Goal: Task Accomplishment & Management: Use online tool/utility

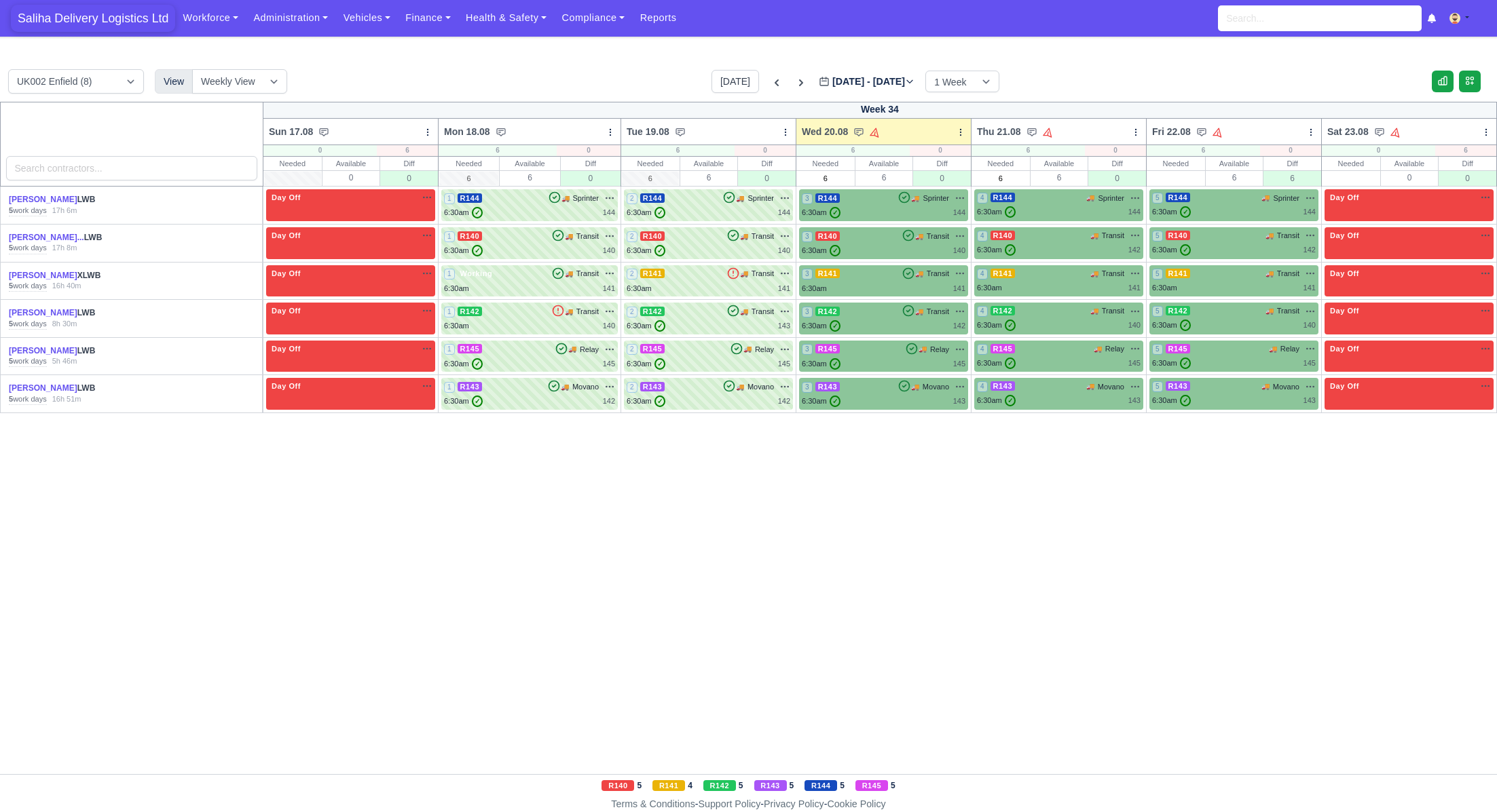
click at [110, 15] on span "Saliha Delivery Logistics Ltd" at bounding box center [93, 19] width 165 height 27
drag, startPoint x: 55, startPoint y: 12, endPoint x: 140, endPoint y: 17, distance: 85.1
click at [55, 12] on span "Saliha Delivery Logistics Ltd" at bounding box center [93, 19] width 165 height 27
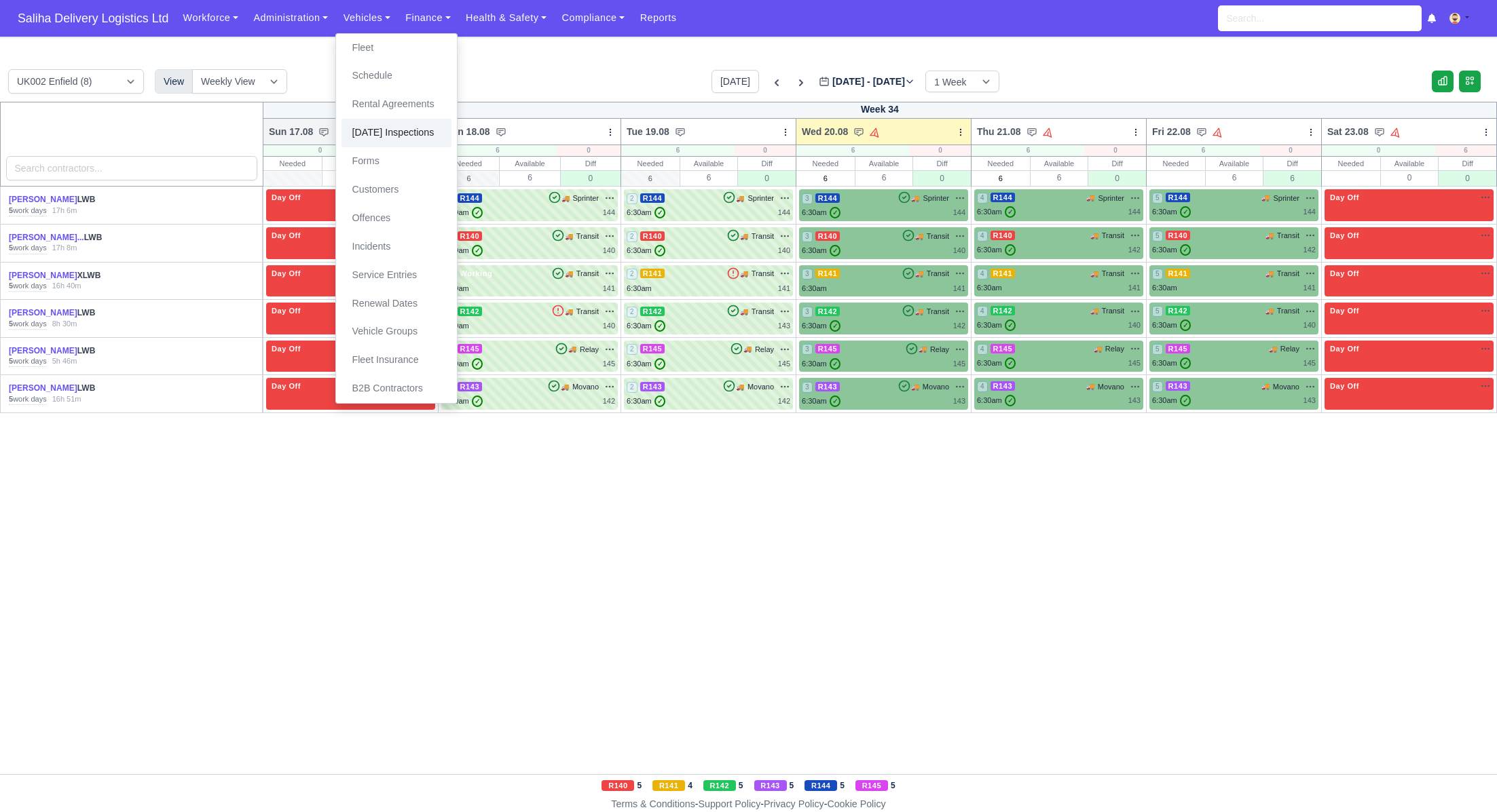
click at [398, 136] on link "[DATE] Inspections" at bounding box center [397, 132] width 110 height 28
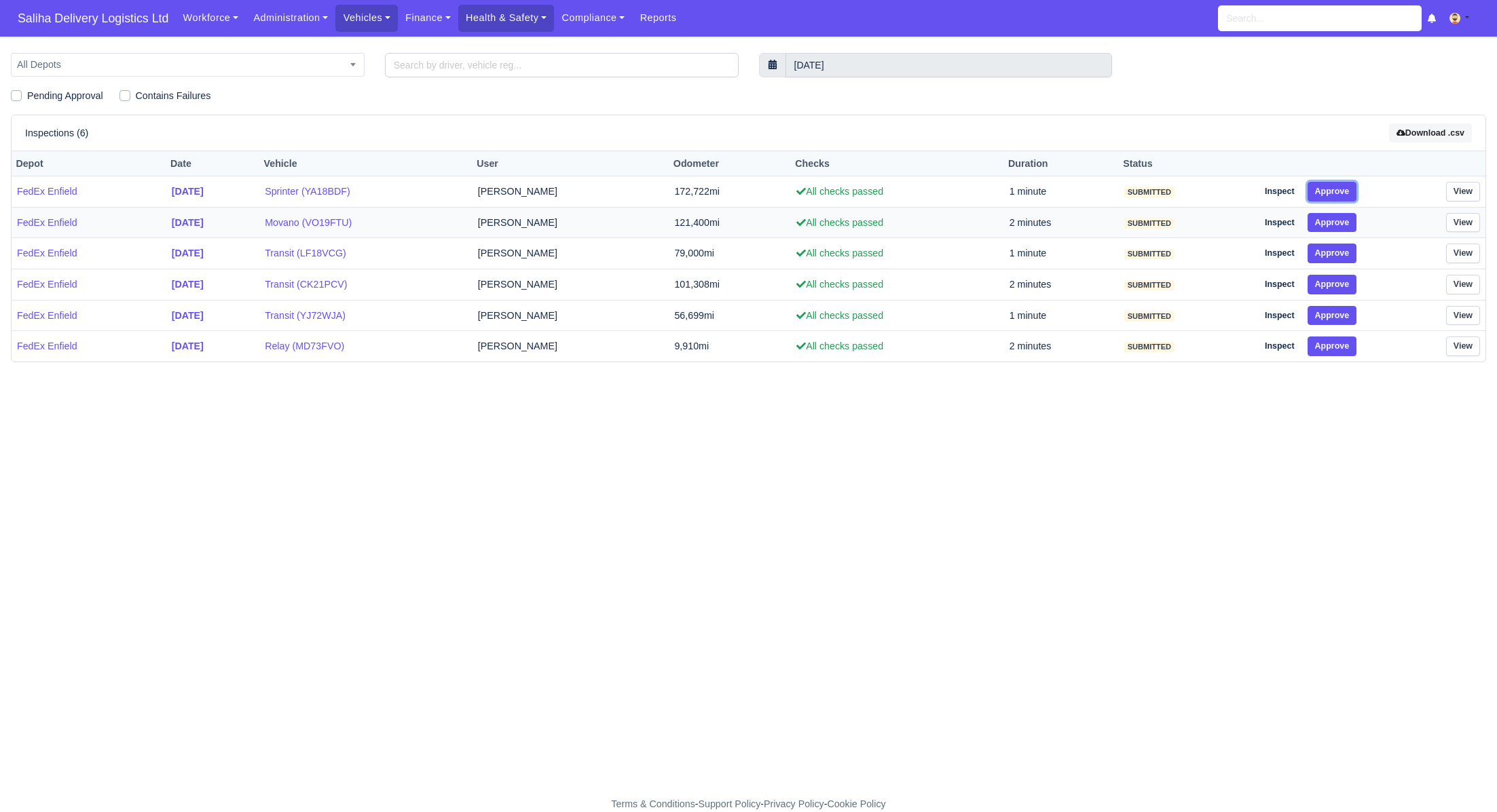
drag, startPoint x: 1338, startPoint y: 193, endPoint x: 1337, endPoint y: 208, distance: 15.0
click at [1338, 195] on button "Approve" at bounding box center [1332, 192] width 50 height 20
click at [1336, 223] on button "Approve" at bounding box center [1332, 223] width 50 height 20
drag, startPoint x: 1338, startPoint y: 248, endPoint x: 1338, endPoint y: 268, distance: 20.0
click at [1338, 253] on button "Approve" at bounding box center [1332, 254] width 50 height 20
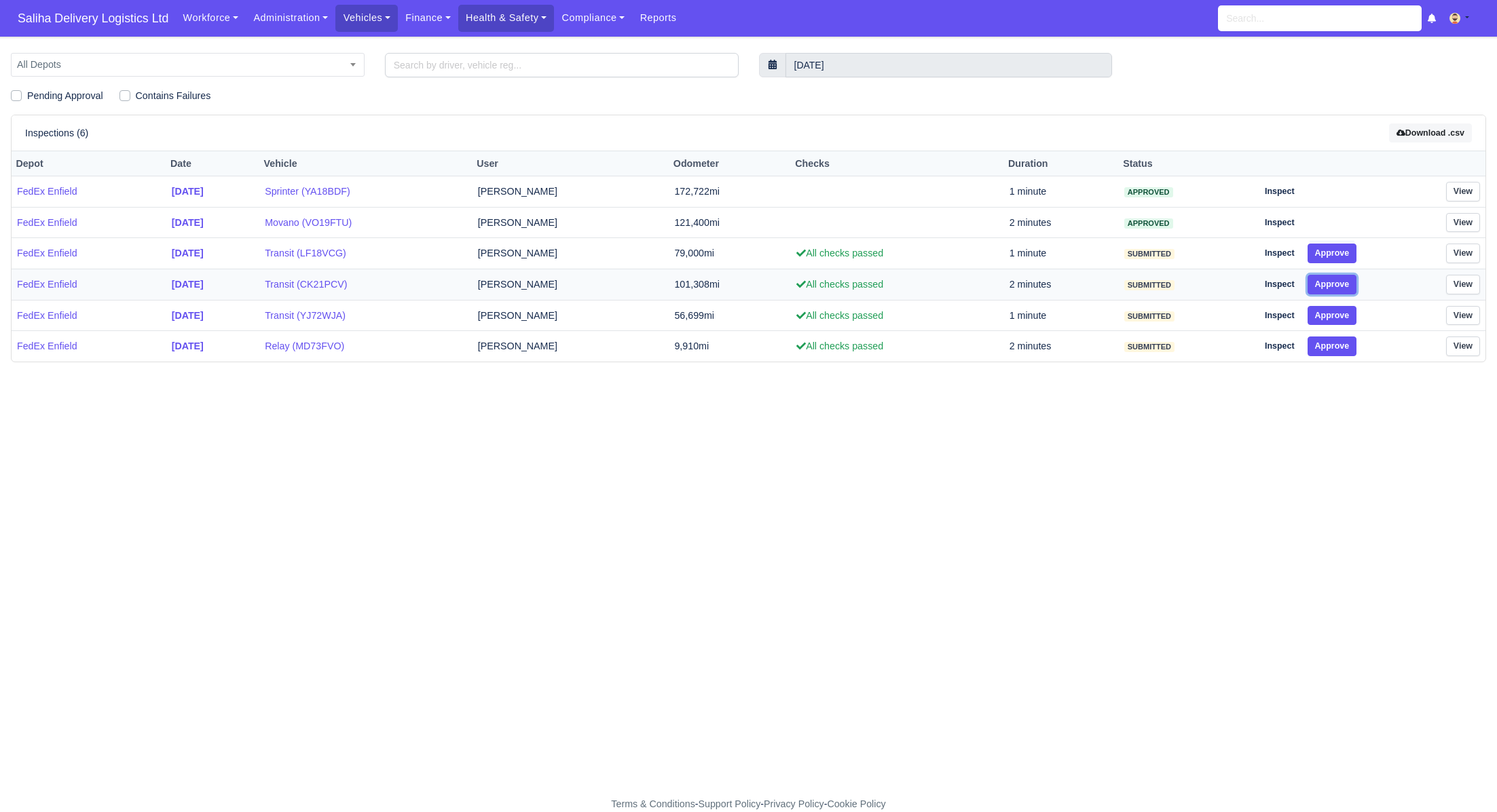
click at [1337, 283] on button "Approve" at bounding box center [1332, 285] width 50 height 20
drag, startPoint x: 1337, startPoint y: 310, endPoint x: 1336, endPoint y: 327, distance: 17.0
click at [1337, 310] on button "Approve" at bounding box center [1332, 316] width 50 height 20
click at [1336, 340] on button "Approve" at bounding box center [1332, 347] width 50 height 20
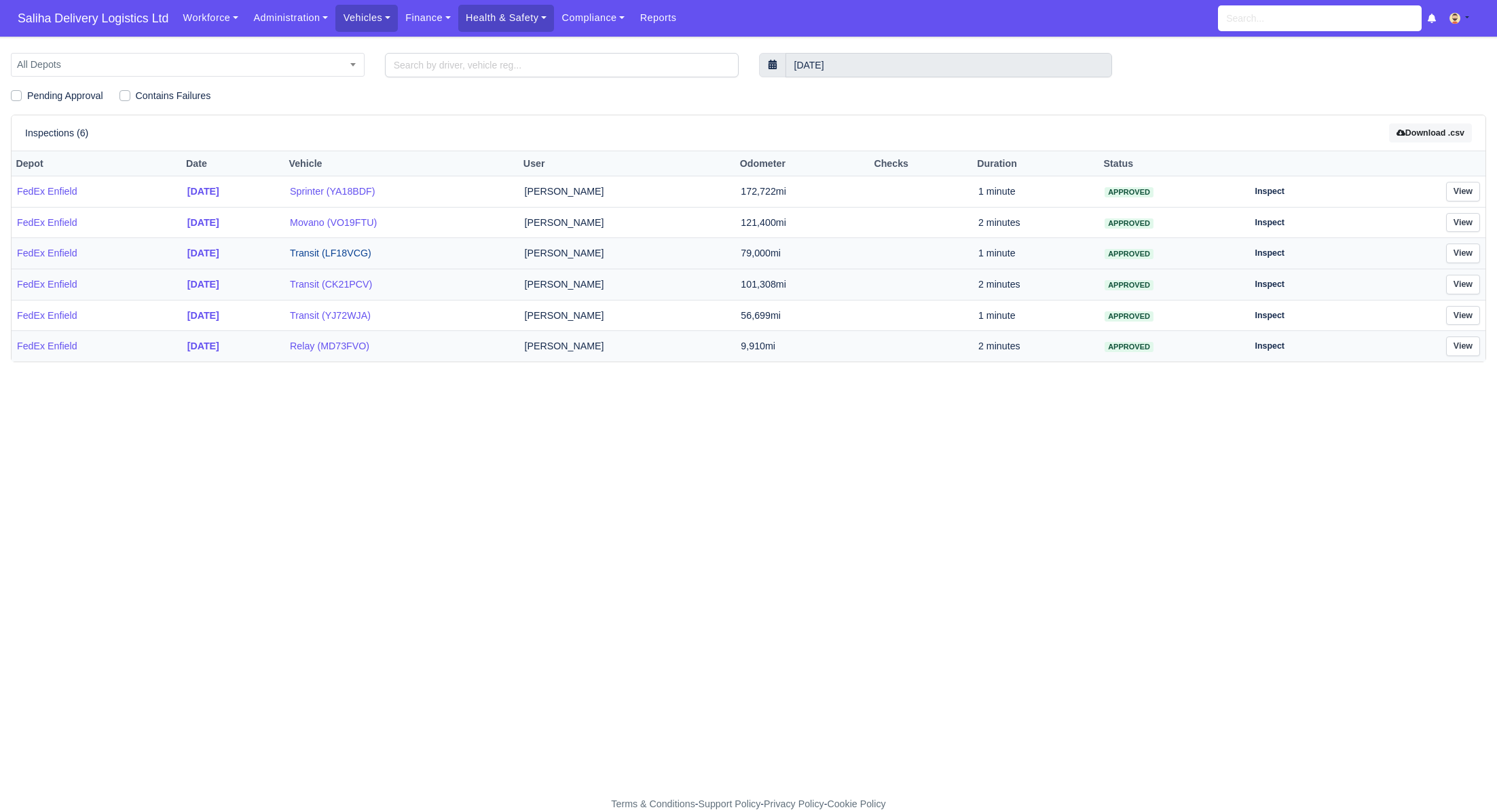
click at [355, 250] on link "Transit (LF18VCG)" at bounding box center [402, 254] width 223 height 16
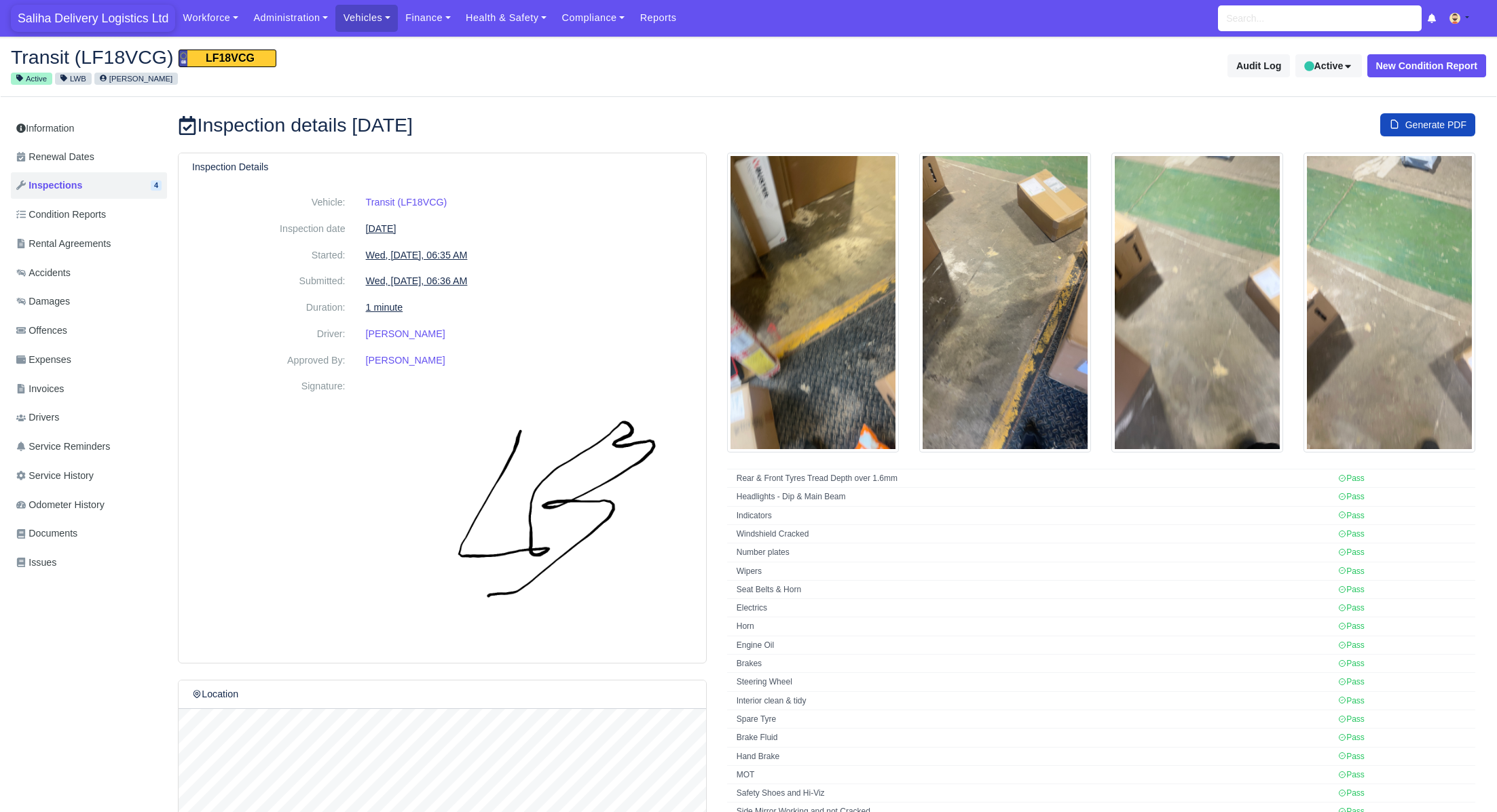
click at [117, 22] on span "Saliha Delivery Logistics Ltd" at bounding box center [93, 19] width 165 height 27
